Goal: Task Accomplishment & Management: Complete application form

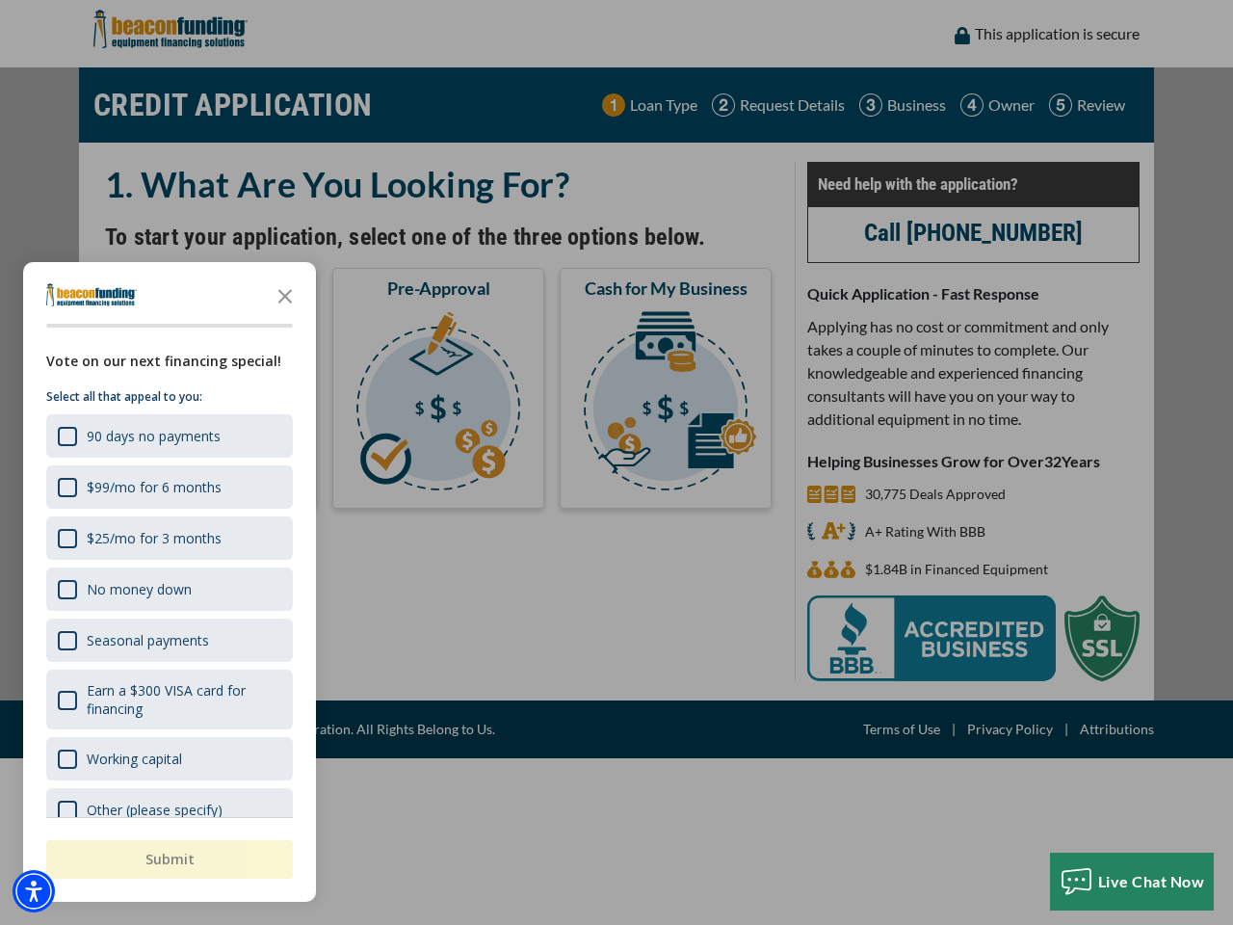
click at [617, 462] on div "button" at bounding box center [616, 462] width 1233 height 925
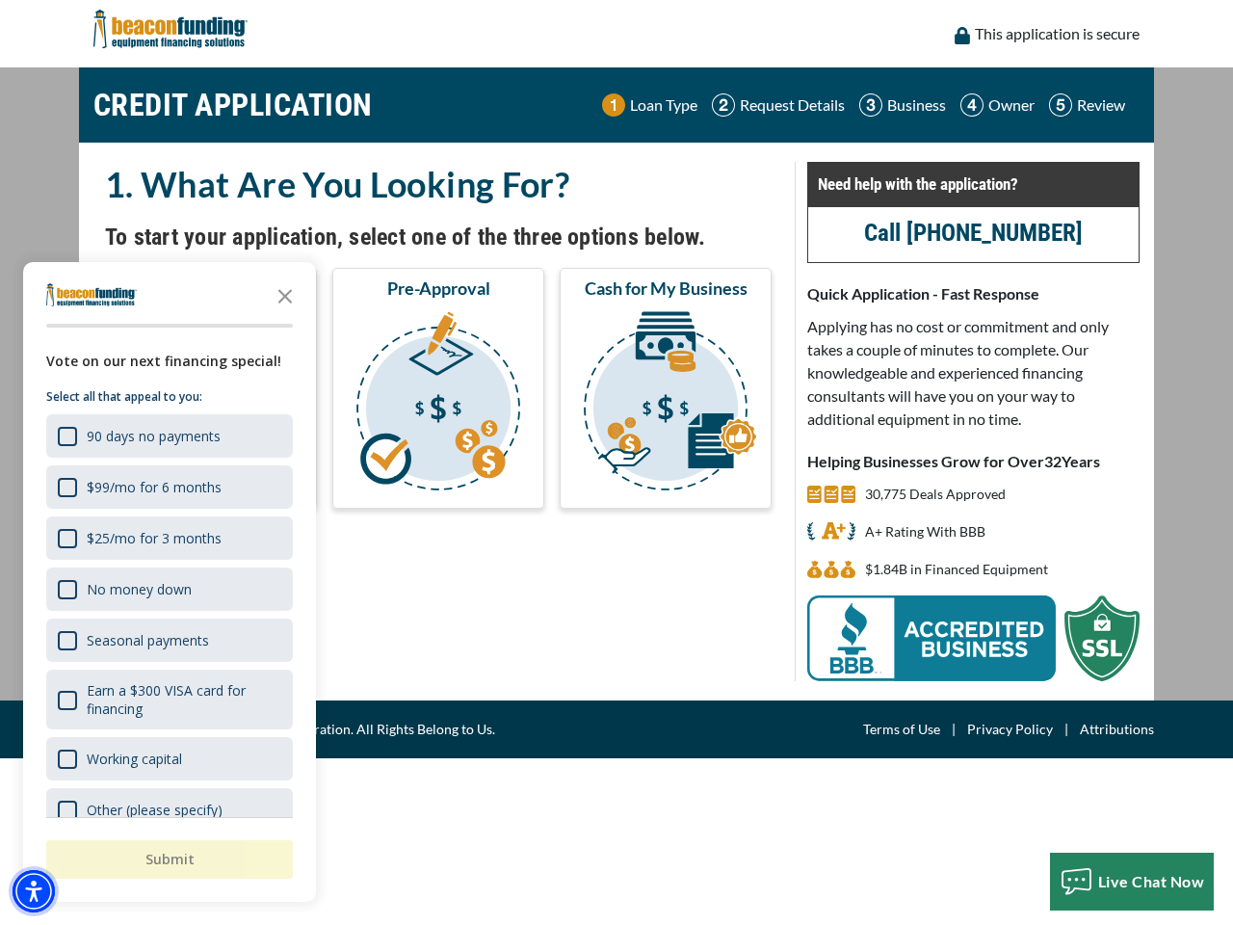
click at [34, 891] on img "Accessibility Menu" at bounding box center [34, 891] width 42 height 42
click at [617, 462] on body "Skip to main content Enable accessibility for low vision Open the accessibility…" at bounding box center [616, 462] width 1233 height 925
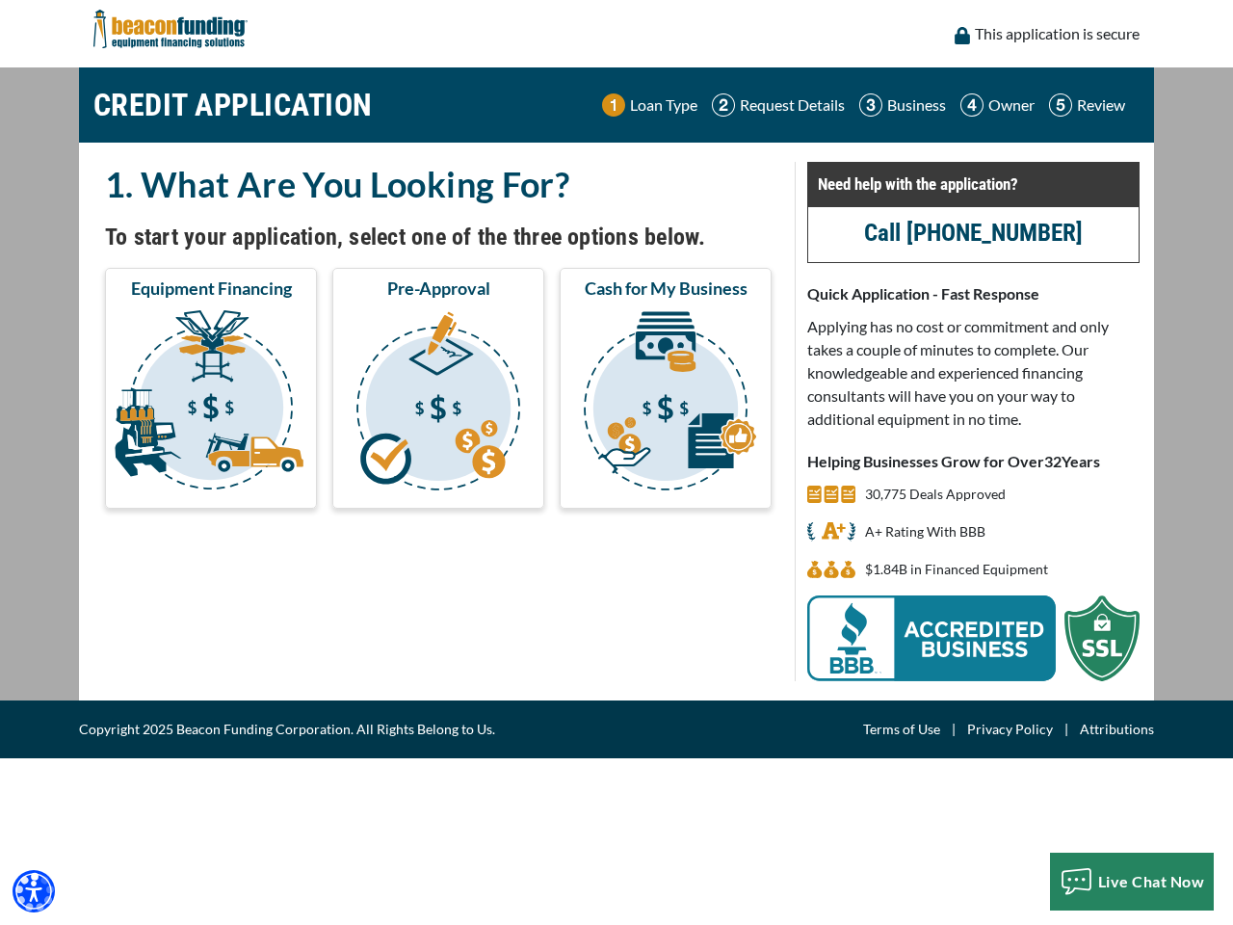
click at [285, 295] on body "Skip to main content Enable accessibility for low vision Open the accessibility…" at bounding box center [616, 462] width 1233 height 925
click at [168, 435] on body "Skip to main content Enable accessibility for low vision Open the accessibility…" at bounding box center [616, 462] width 1233 height 925
click at [168, 487] on body "Skip to main content Enable accessibility for low vision Open the accessibility…" at bounding box center [616, 462] width 1233 height 925
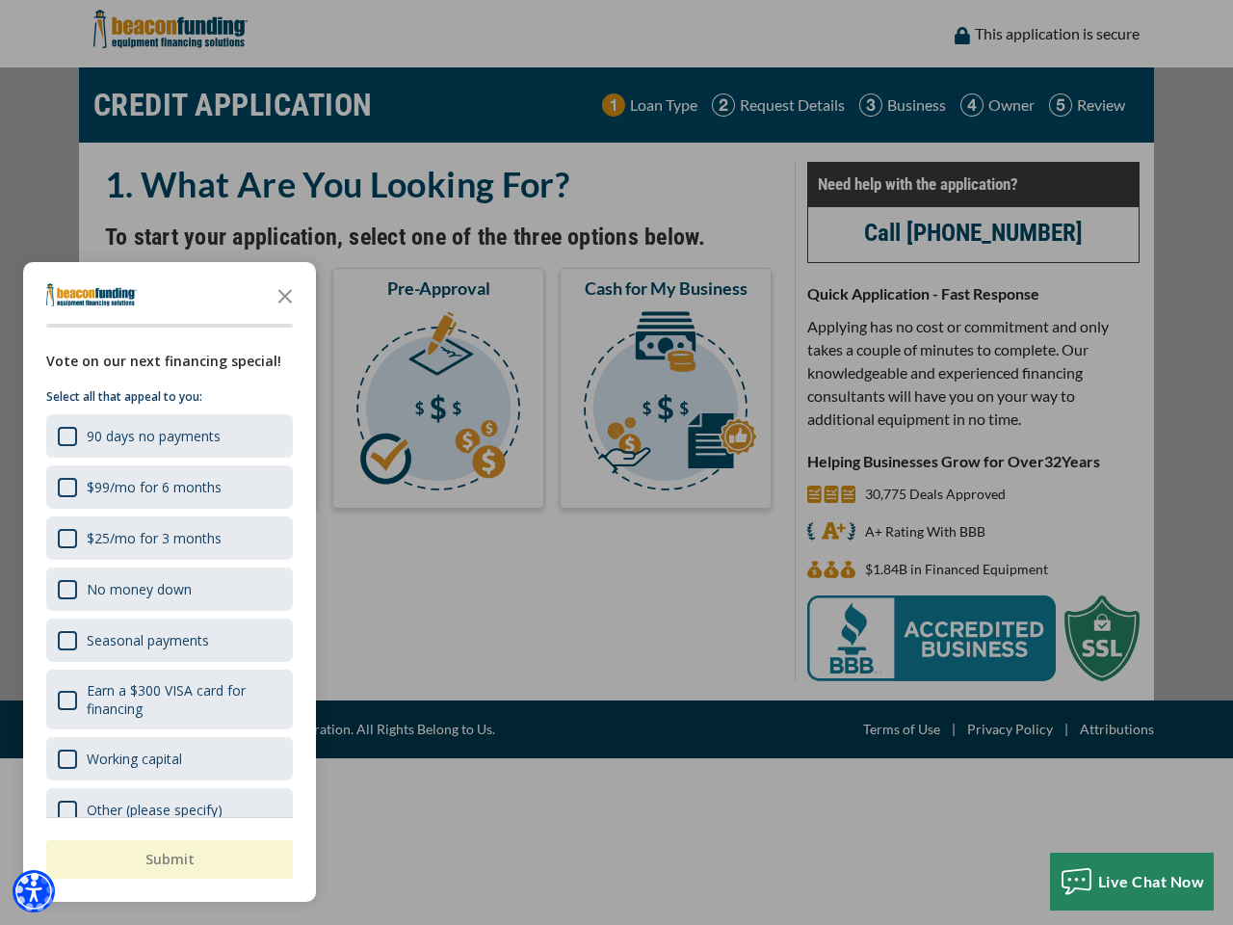
click at [168, 538] on body "Skip to main content Enable accessibility for low vision Open the accessibility…" at bounding box center [616, 462] width 1233 height 925
click at [168, 589] on body "Skip to main content Enable accessibility for low vision Open the accessibility…" at bounding box center [616, 462] width 1233 height 925
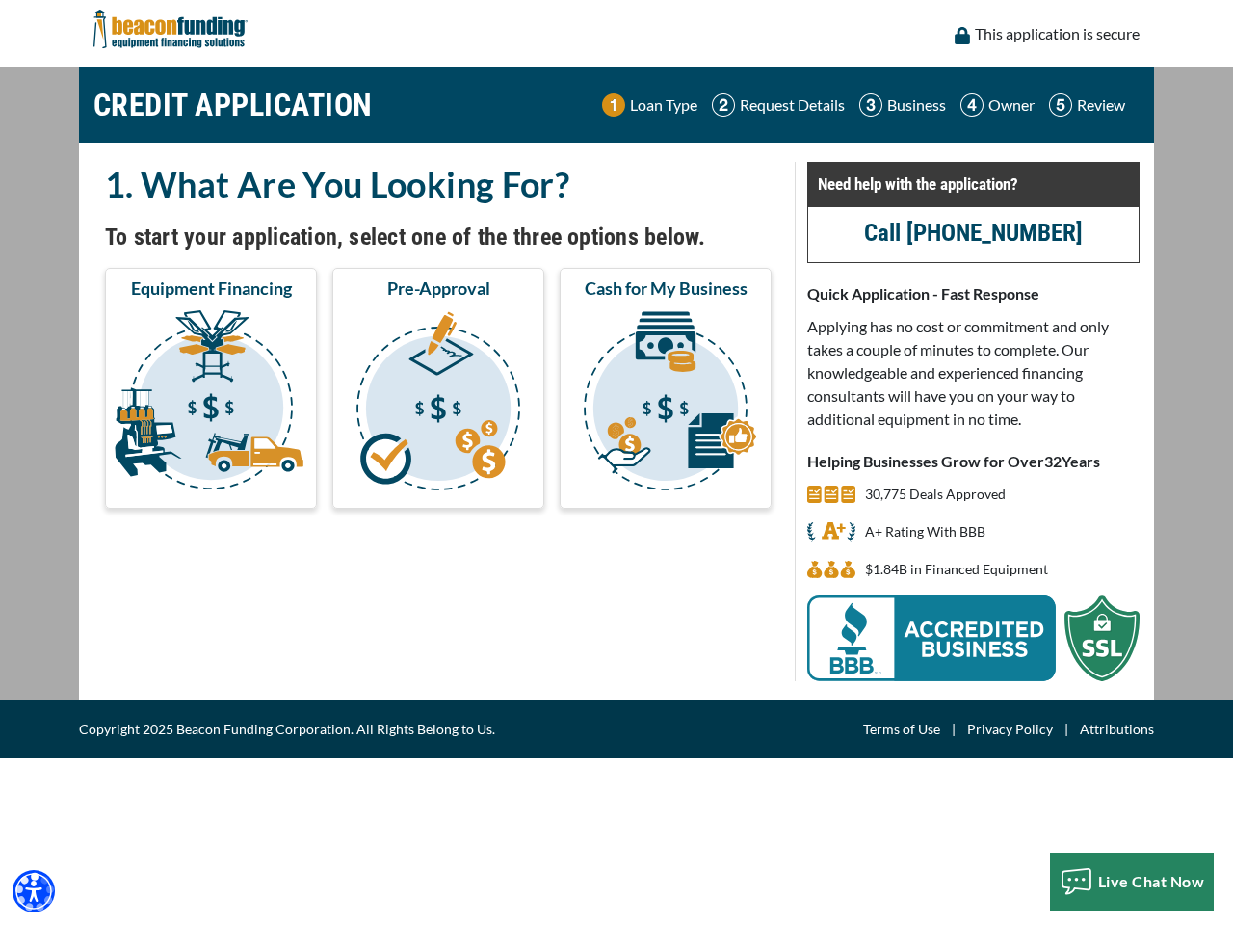
click at [168, 640] on body "Skip to main content Enable accessibility for low vision Open the accessibility…" at bounding box center [616, 462] width 1233 height 925
click at [168, 699] on body "Skip to main content Enable accessibility for low vision Open the accessibility…" at bounding box center [616, 462] width 1233 height 925
